Goal: Browse casually: Explore the website without a specific task or goal

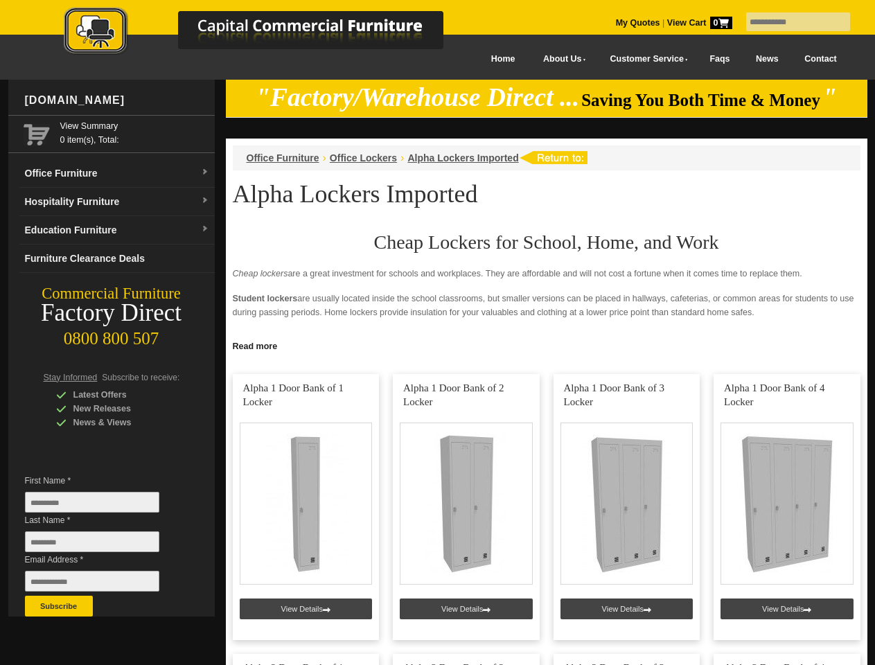
click at [789, 22] on input "text" at bounding box center [798, 21] width 104 height 19
click at [103, 545] on input "Last Name *" at bounding box center [92, 541] width 134 height 21
click at [59, 606] on button "Subscribe" at bounding box center [59, 606] width 68 height 21
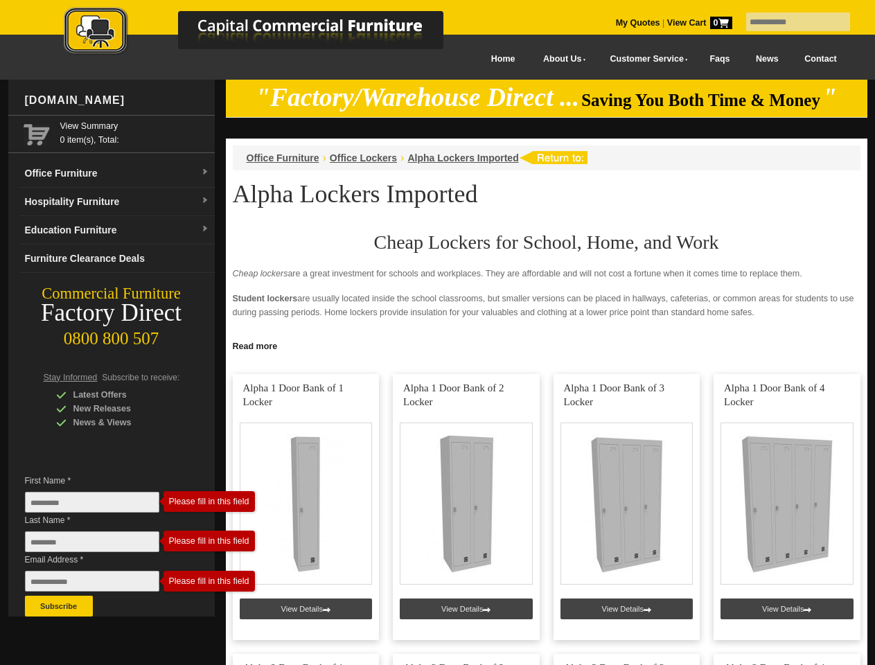
click at [546, 345] on link "Read more" at bounding box center [546, 344] width 641 height 17
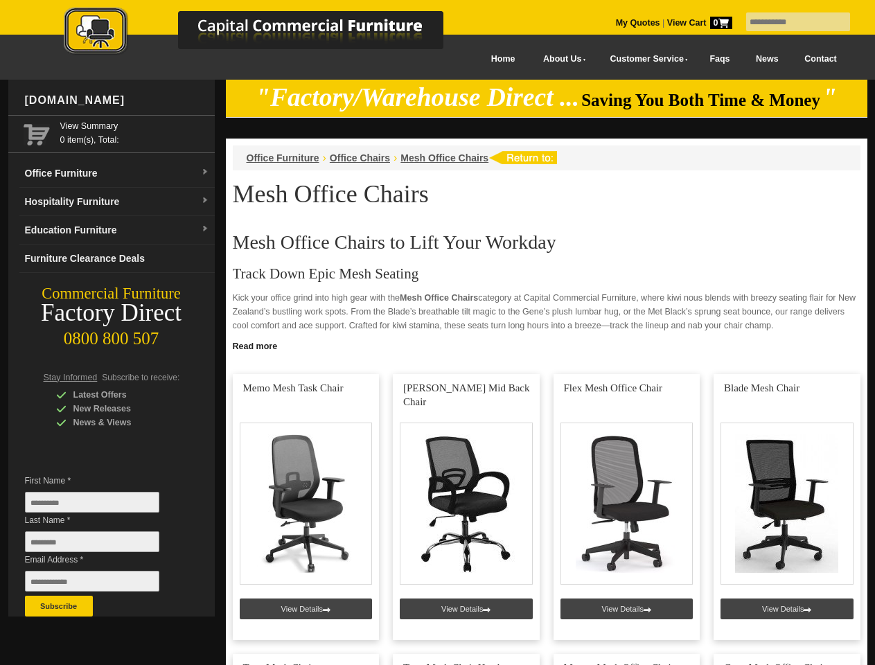
click at [789, 22] on input "text" at bounding box center [798, 21] width 104 height 19
click at [103, 545] on input "Last Name *" at bounding box center [92, 541] width 134 height 21
click at [59, 606] on button "Subscribe" at bounding box center [59, 606] width 68 height 21
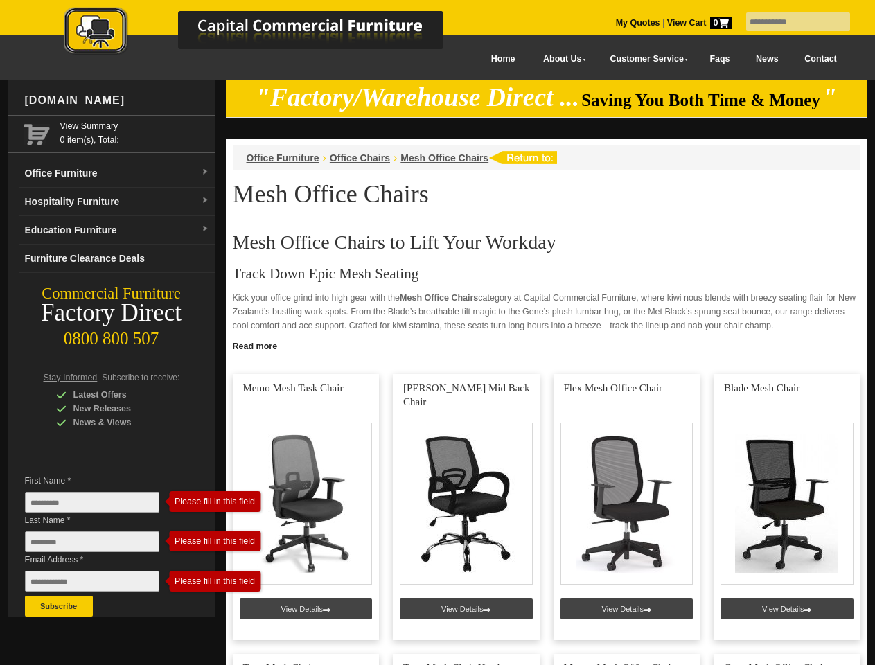
click at [546, 345] on link "Read more" at bounding box center [546, 344] width 641 height 17
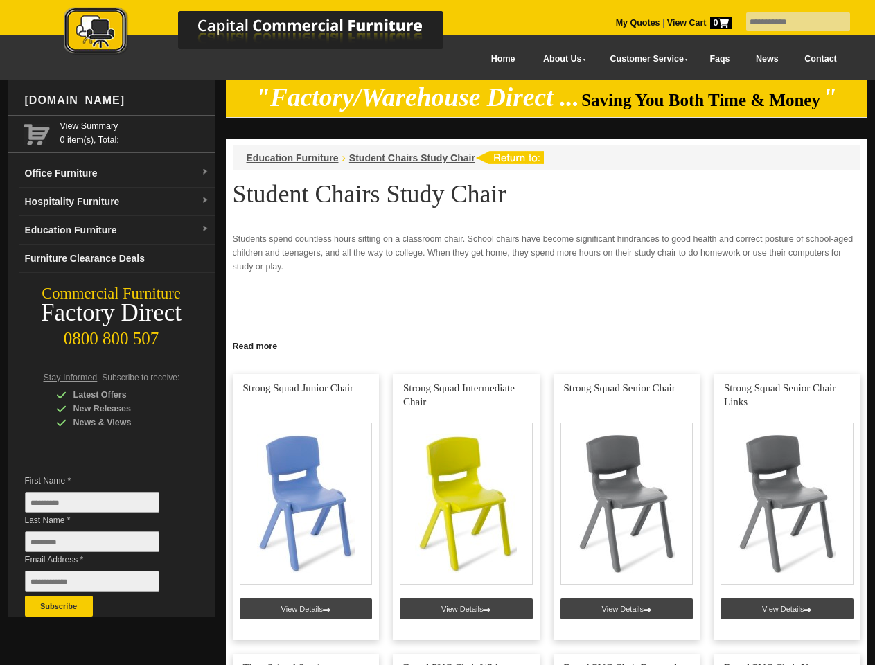
click at [789, 22] on input "text" at bounding box center [798, 21] width 104 height 19
click at [103, 545] on input "Last Name *" at bounding box center [92, 541] width 134 height 21
click at [59, 606] on button "Subscribe" at bounding box center [59, 606] width 68 height 21
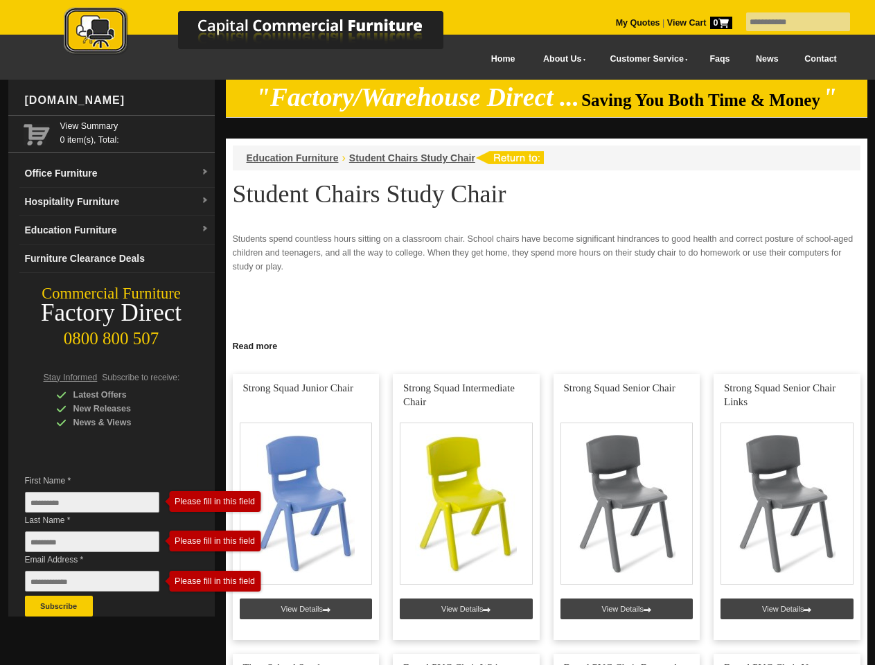
click at [546, 345] on link "Read more" at bounding box center [546, 344] width 641 height 17
